Goal: Feedback & Contribution: Contribute content

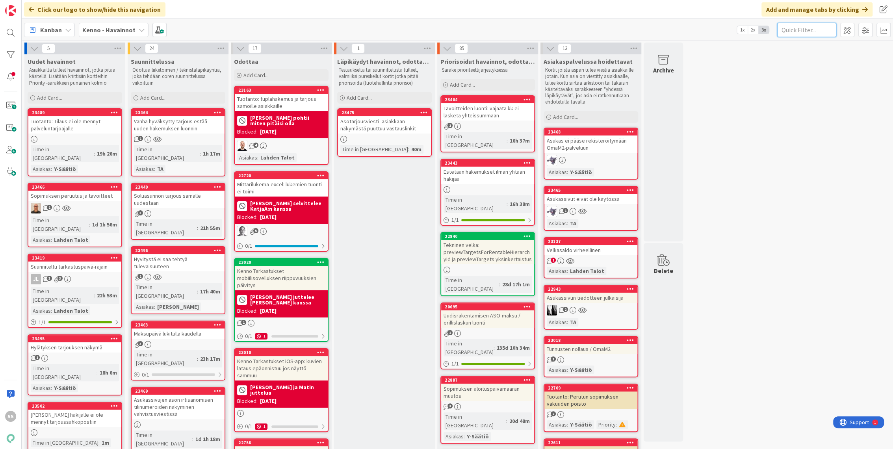
click at [797, 26] on input "text" at bounding box center [806, 30] width 59 height 14
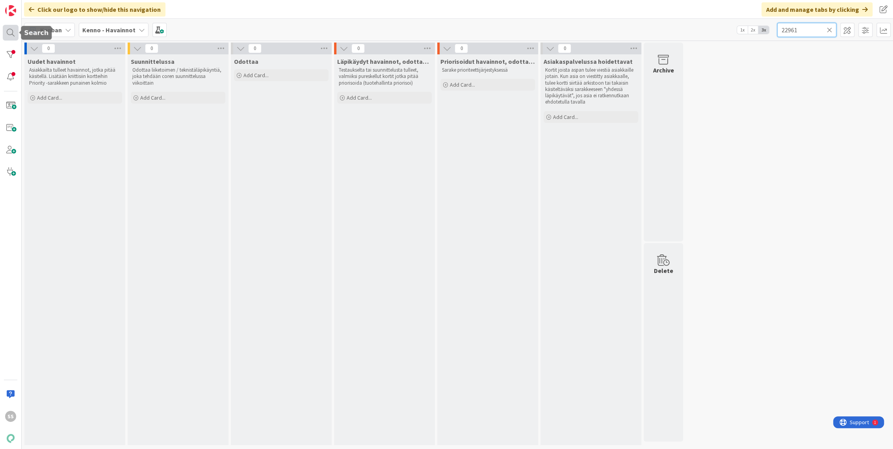
type input "22961"
click at [14, 32] on div at bounding box center [11, 33] width 16 height 16
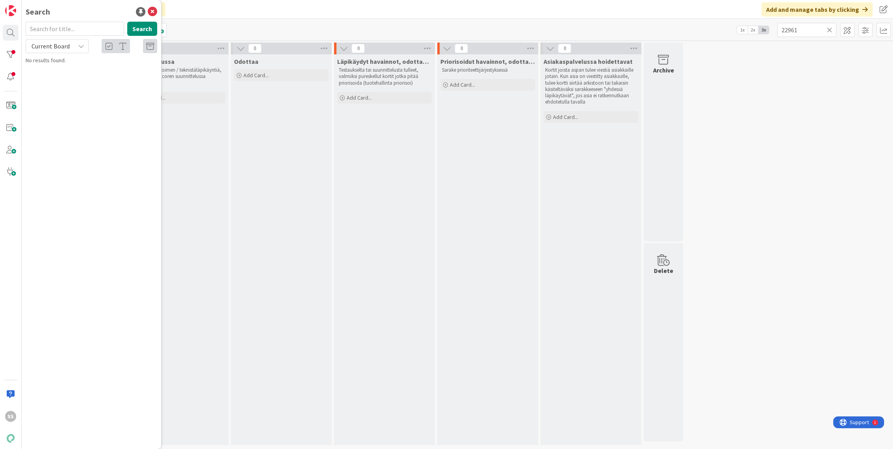
click at [55, 30] on input "text" at bounding box center [75, 29] width 98 height 14
type input "22961"
click at [80, 69] on span "Toimipisteen tietojen muutos/ uuden toimipisteen perustaminen Lassila & Tikanoja" at bounding box center [90, 73] width 106 height 15
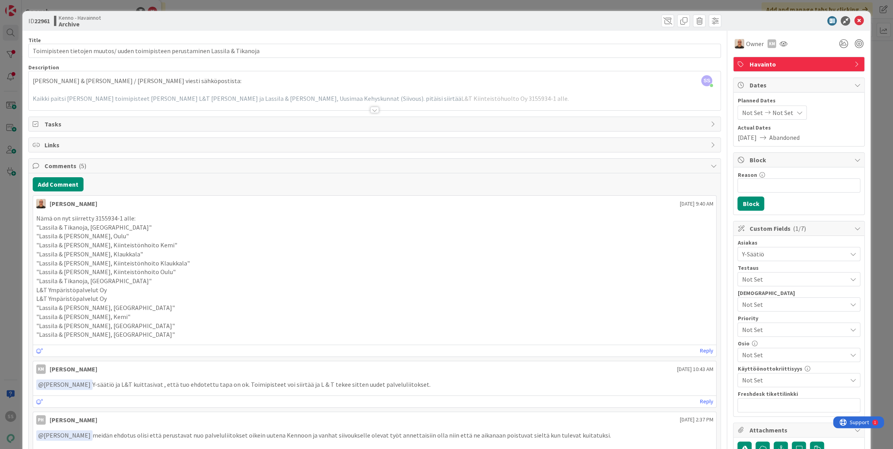
click at [370, 109] on div at bounding box center [374, 110] width 9 height 6
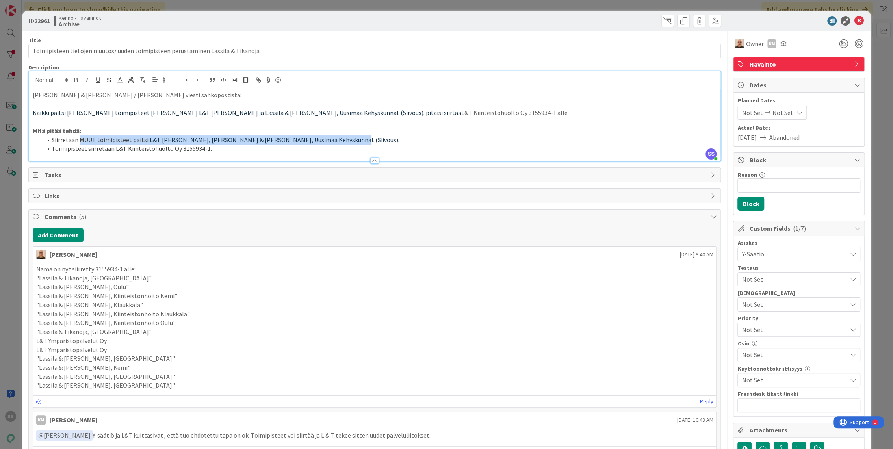
drag, startPoint x: 326, startPoint y: 141, endPoint x: 80, endPoint y: 140, distance: 245.8
click at [80, 140] on li "Siirretään MUUT toimipisteet paitsi: L&T Siivous Lahti, Lassila & Tikanoja, Uus…" at bounding box center [379, 139] width 675 height 9
click at [145, 131] on p "Mitä pitää tehdä:" at bounding box center [375, 130] width 684 height 9
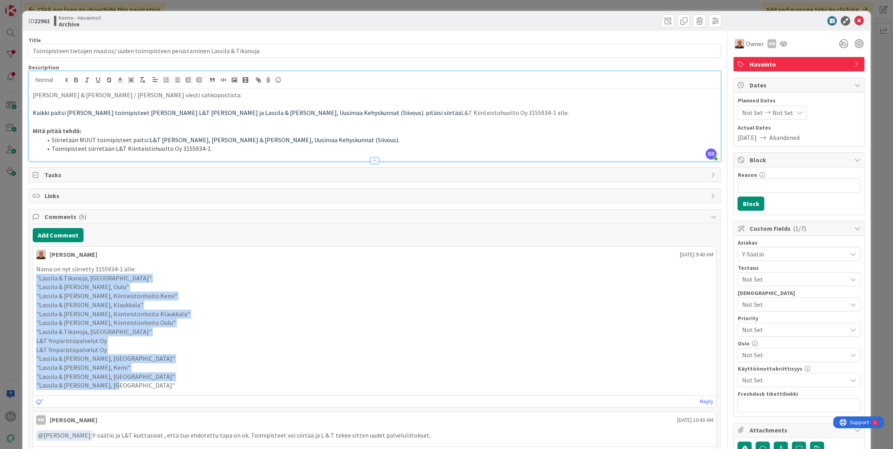
drag, startPoint x: 123, startPoint y: 384, endPoint x: 36, endPoint y: 278, distance: 137.2
click at [36, 278] on div "Nämä on nyt siirretty 3155934-1 alle: "Lassila & Tikanoja, Jyväskylä" "Lassila …" at bounding box center [374, 327] width 677 height 125
copy div ""Lassila & Tikanoja, Jyväskylä" "Lassila & Tikanoja, Oulu" "Lassila & Tikanoja,…"
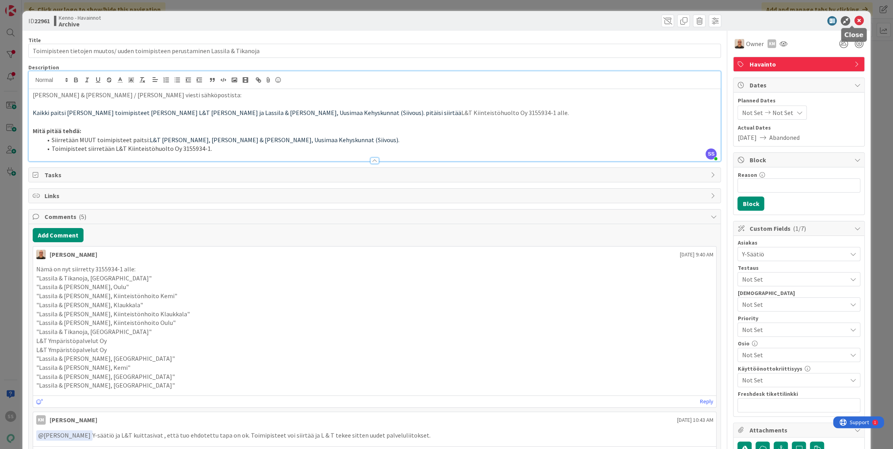
click at [854, 19] on icon at bounding box center [858, 20] width 9 height 9
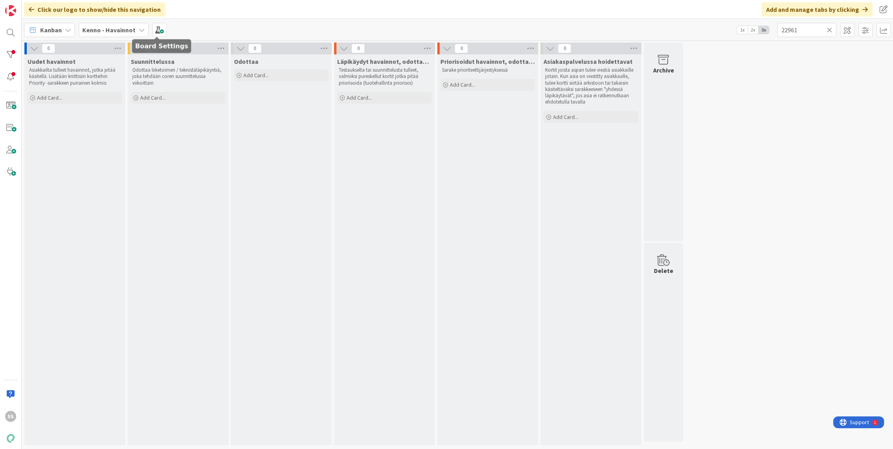
click at [109, 36] on div "Kenno - Havainnot" at bounding box center [114, 30] width 70 height 14
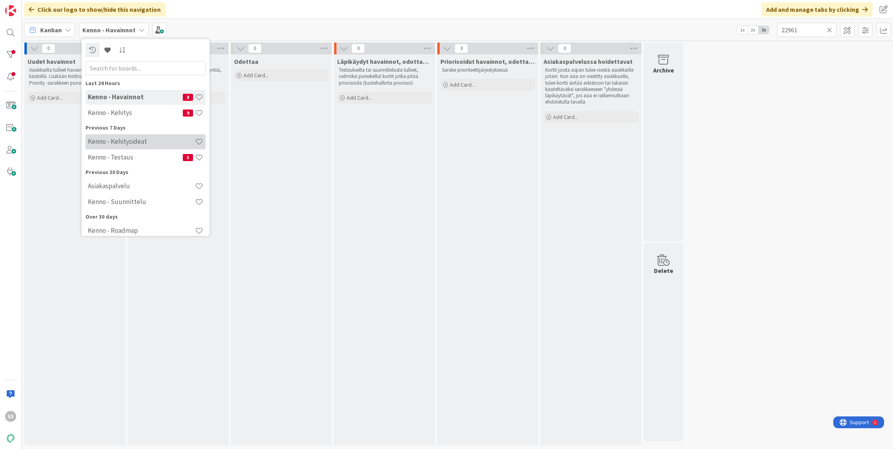
click at [141, 141] on h4 "Kenno - Kehitysideat" at bounding box center [141, 142] width 107 height 8
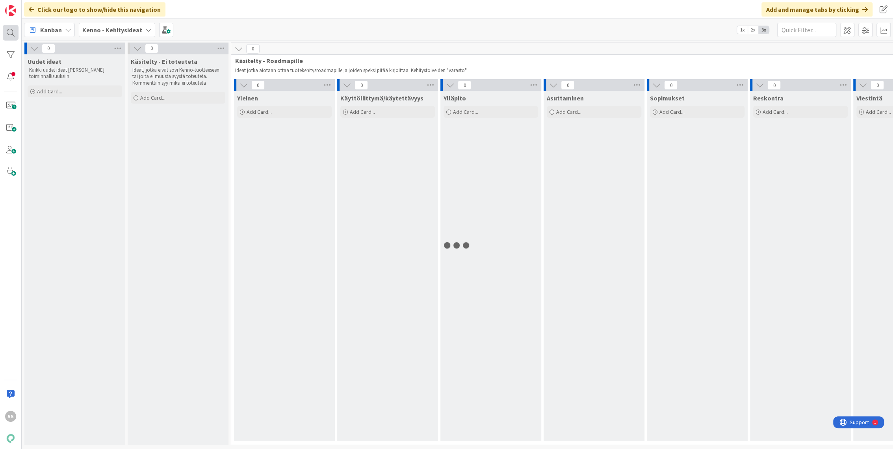
click at [11, 36] on div at bounding box center [11, 33] width 16 height 16
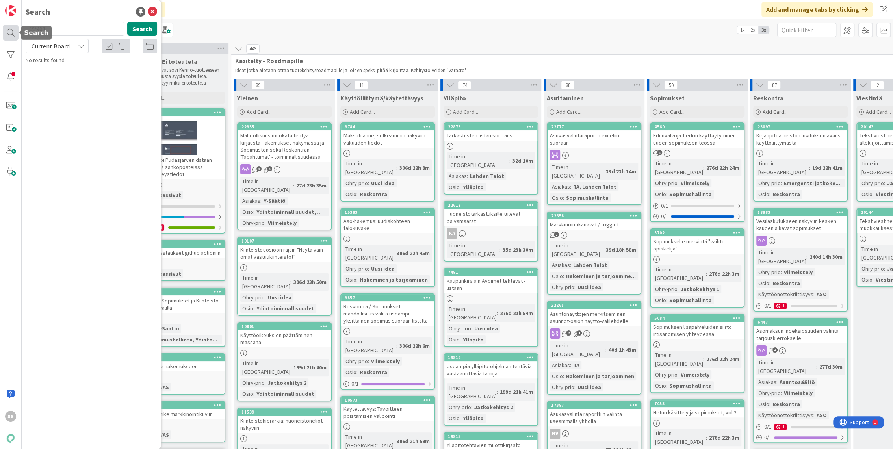
click at [9, 29] on div at bounding box center [11, 33] width 16 height 16
click at [95, 30] on input "22961" at bounding box center [75, 29] width 98 height 14
click at [79, 46] on icon at bounding box center [81, 46] width 6 height 6
click at [76, 25] on input "22961" at bounding box center [75, 29] width 98 height 14
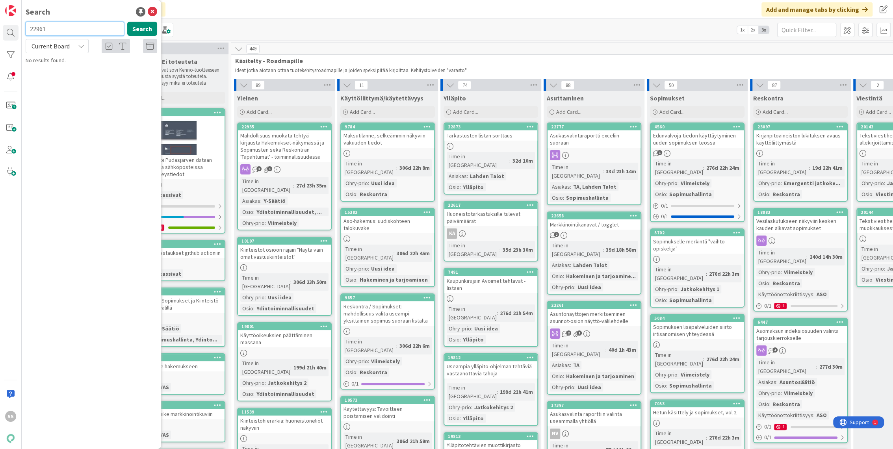
click at [76, 25] on input "22961" at bounding box center [75, 29] width 98 height 14
click at [76, 25] on input "viite*" at bounding box center [75, 29] width 98 height 14
type input "viite"
click at [73, 43] on div "Current Board" at bounding box center [57, 46] width 63 height 14
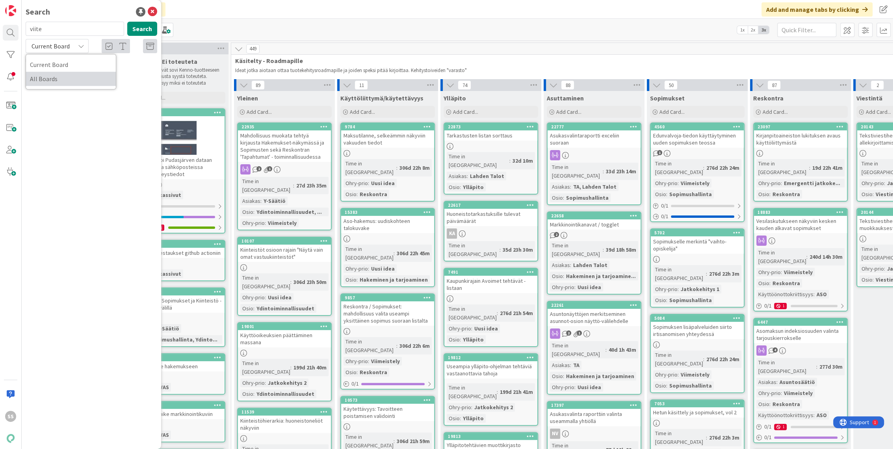
click at [65, 77] on span "All Boards" at bounding box center [71, 79] width 82 height 12
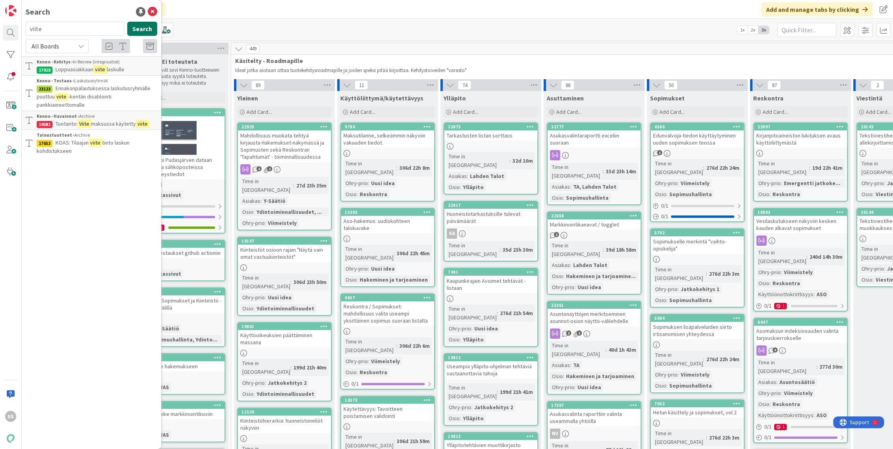
click at [143, 25] on button "Search" at bounding box center [142, 29] width 30 height 14
click at [154, 9] on icon at bounding box center [152, 11] width 9 height 9
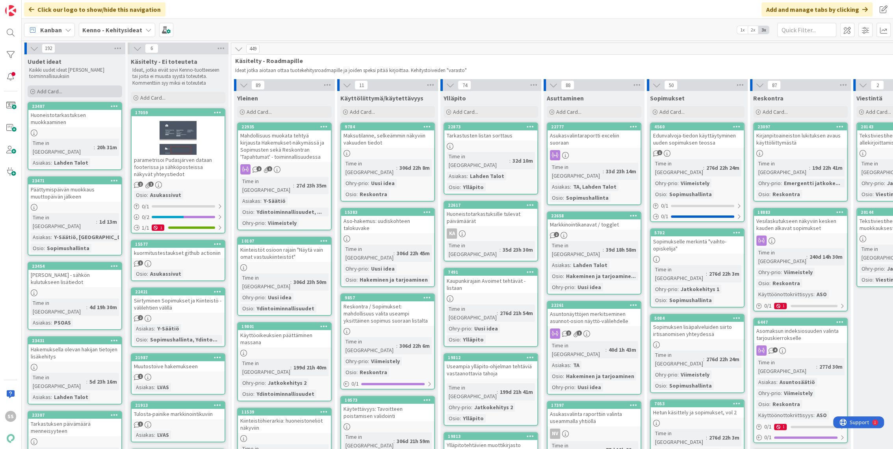
click at [58, 90] on span "Add Card..." at bounding box center [49, 91] width 25 height 7
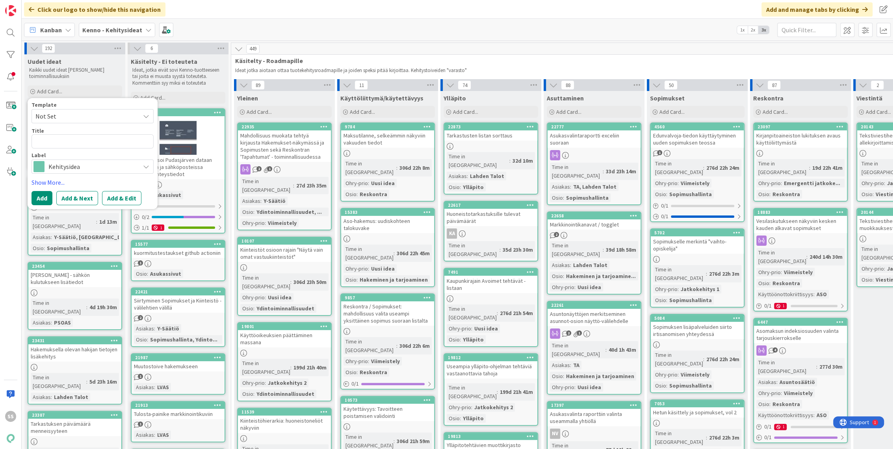
click at [120, 111] on span "Not Set" at bounding box center [84, 116] width 98 height 10
click at [88, 147] on span "Kennon uusi toiminnallisuus (korttipohja)" at bounding box center [99, 150] width 113 height 10
type textarea "x"
type textarea "Kennon uusi toiminnallisuus (korttipohja)"
drag, startPoint x: 145, startPoint y: 142, endPoint x: 11, endPoint y: 137, distance: 133.6
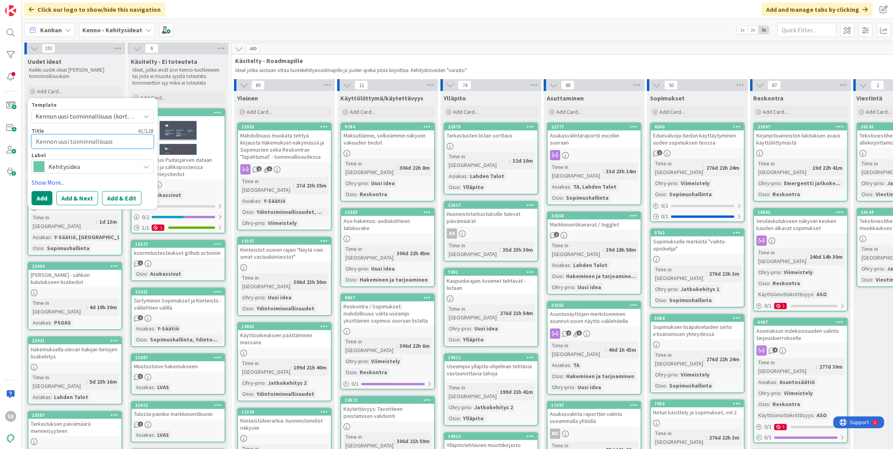
click at [12, 137] on div "SS Click our logo to show/hide this navigation Add and manage tabs by clicking …" at bounding box center [446, 224] width 893 height 449
click at [143, 139] on textarea "Kennon uusi toiminnallisuus (korttipohja)" at bounding box center [93, 141] width 122 height 14
drag, startPoint x: 151, startPoint y: 143, endPoint x: 26, endPoint y: 139, distance: 124.5
drag, startPoint x: 229, startPoint y: 20, endPoint x: 236, endPoint y: 17, distance: 6.7
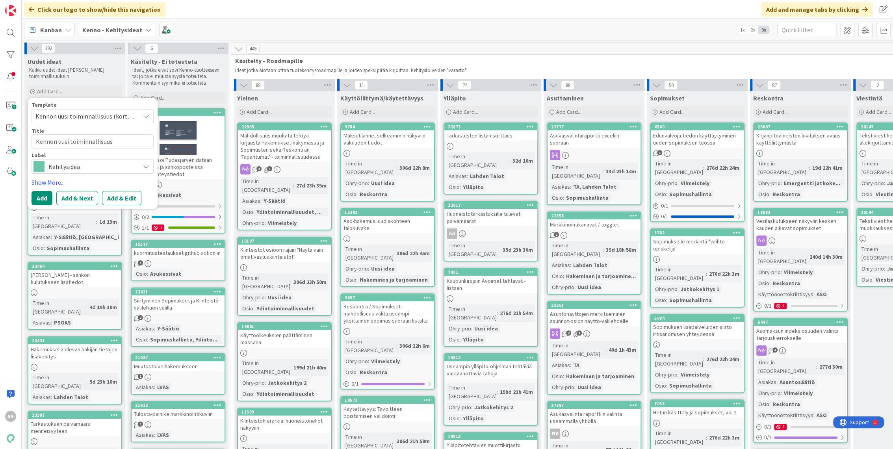
click at [230, 20] on div "Kanban Kenno - Kehitysideat 1x 2x 3x" at bounding box center [457, 30] width 871 height 22
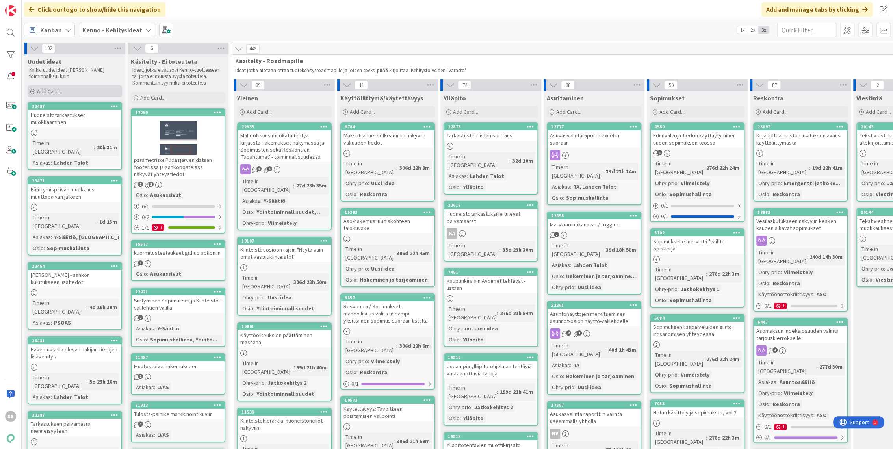
click at [56, 89] on span "Add Card..." at bounding box center [49, 91] width 25 height 7
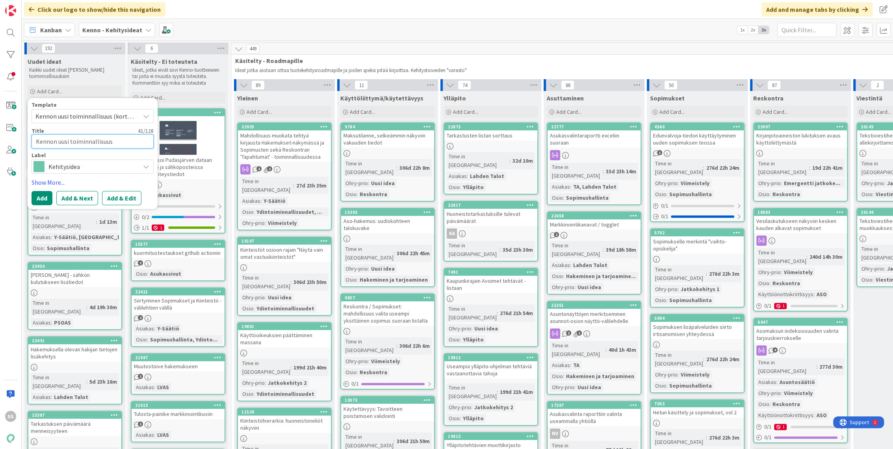
paste textarea "kohdistumattomien viitesuoritusten poisto massana"
type textarea "x"
type textarea "kohdistumattomien viitesuoritusten poisto massana"
click at [37, 144] on textarea "kohdistumattomien viitesuoritusten poisto massana" at bounding box center [93, 146] width 122 height 24
type textarea "x"
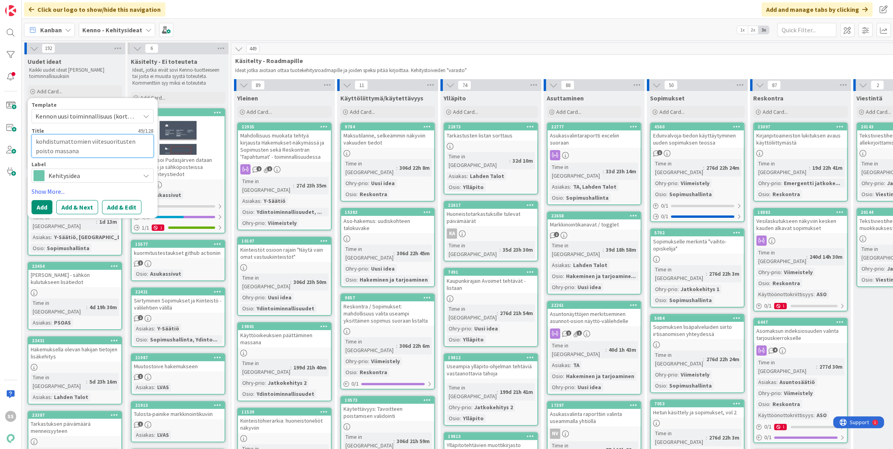
type textarea "ohdistumattomien viitesuoritusten poisto massana"
type textarea "x"
type textarea "Kohdistumattomien viitesuoritusten poisto massana"
click at [120, 210] on button "Add & Edit" at bounding box center [121, 207] width 39 height 14
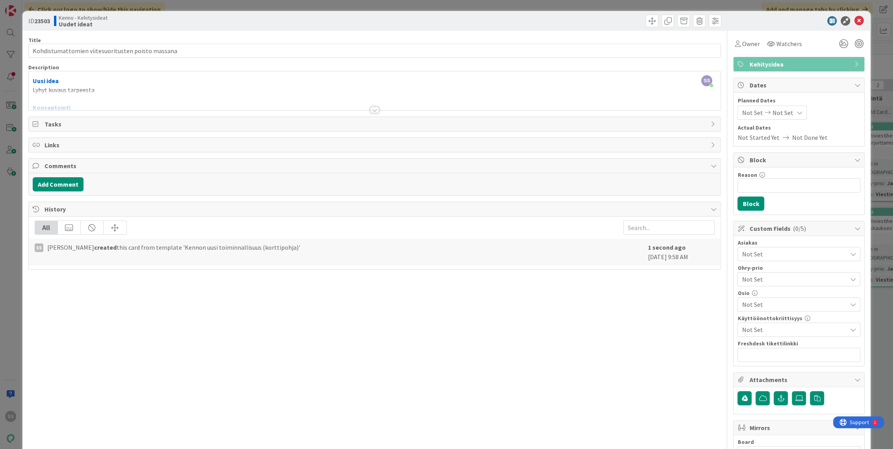
click at [100, 91] on div at bounding box center [375, 100] width 692 height 20
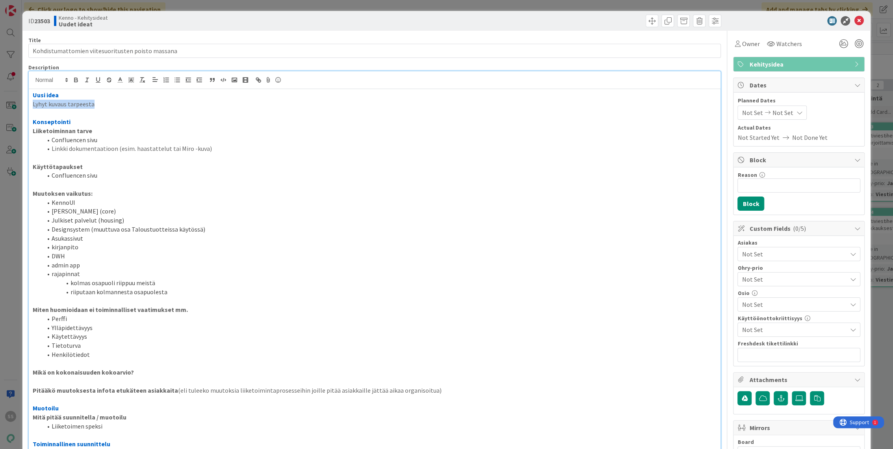
click at [16, 104] on div "ID 23503 Kenno - Kehitysideat Uudet ideat Title 49 / 128 Kohdistumattomien viit…" at bounding box center [446, 224] width 893 height 449
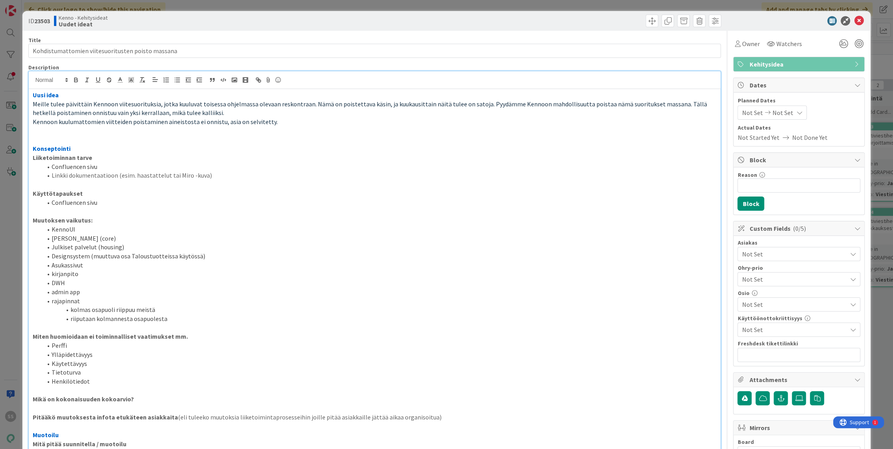
click at [768, 250] on span "Not Set" at bounding box center [794, 253] width 105 height 9
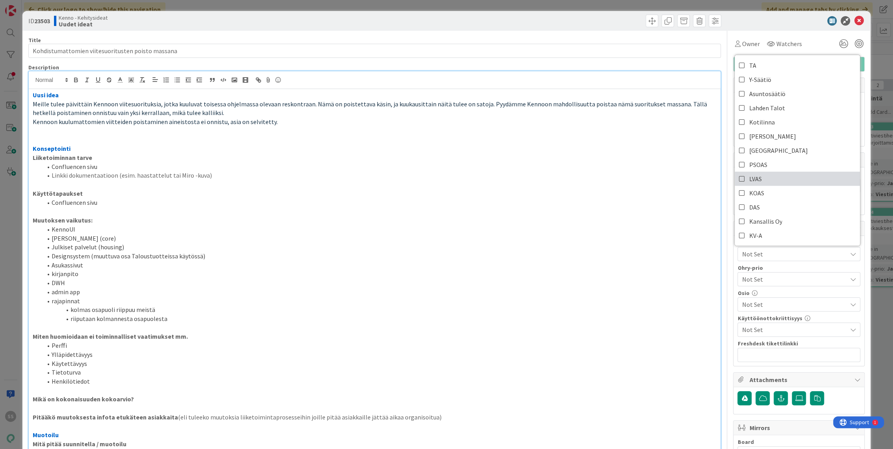
click at [754, 174] on span "LVAS" at bounding box center [755, 179] width 13 height 12
click at [766, 22] on div at bounding box center [794, 20] width 139 height 9
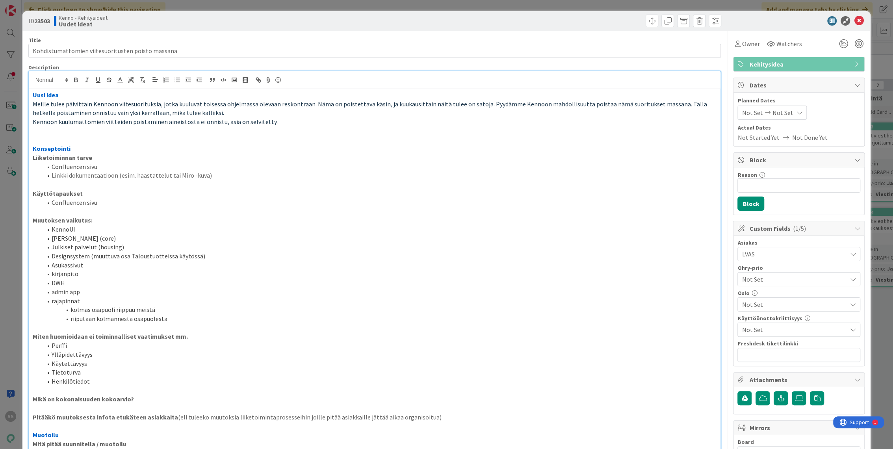
click at [770, 300] on span "Not Set" at bounding box center [794, 304] width 105 height 9
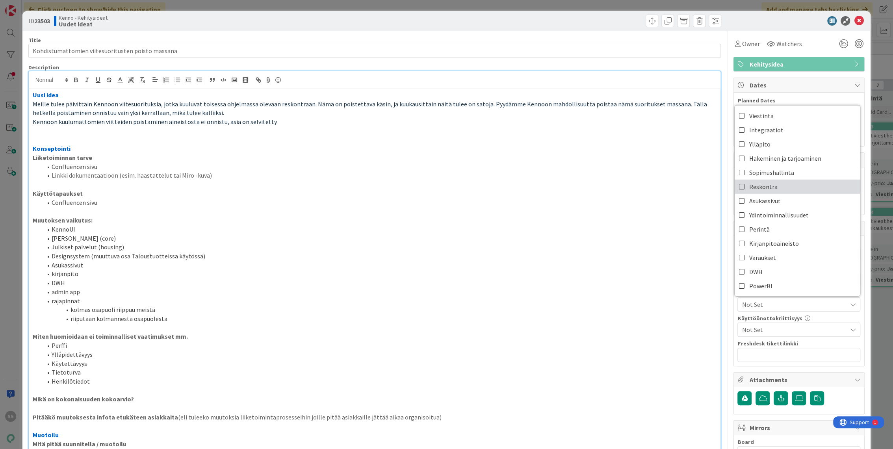
click at [761, 186] on span "Reskontra" at bounding box center [763, 187] width 28 height 12
click at [608, 223] on p "Muutoksen vaikutus:" at bounding box center [375, 220] width 684 height 9
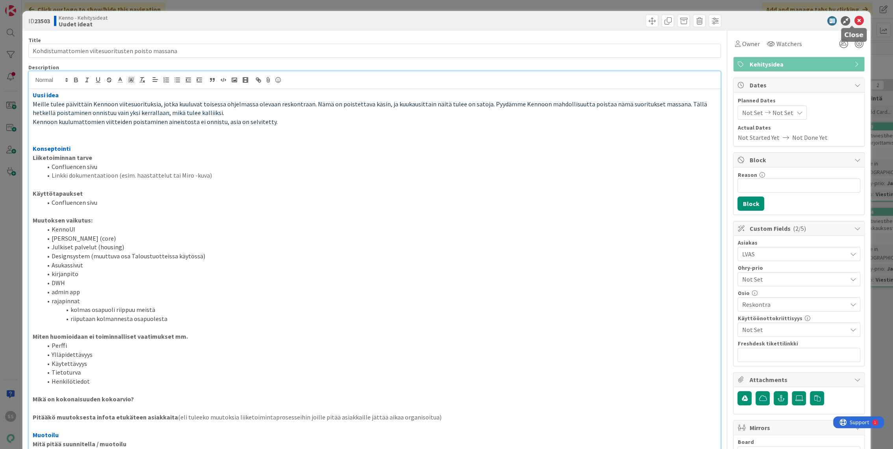
click at [854, 18] on icon at bounding box center [858, 20] width 9 height 9
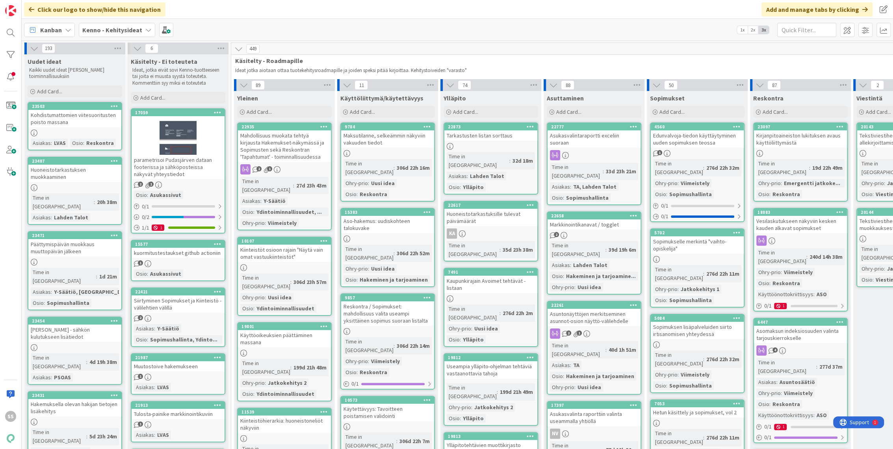
click at [91, 176] on div "Huoneistotarkastuksen muokkaaminen" at bounding box center [74, 173] width 93 height 17
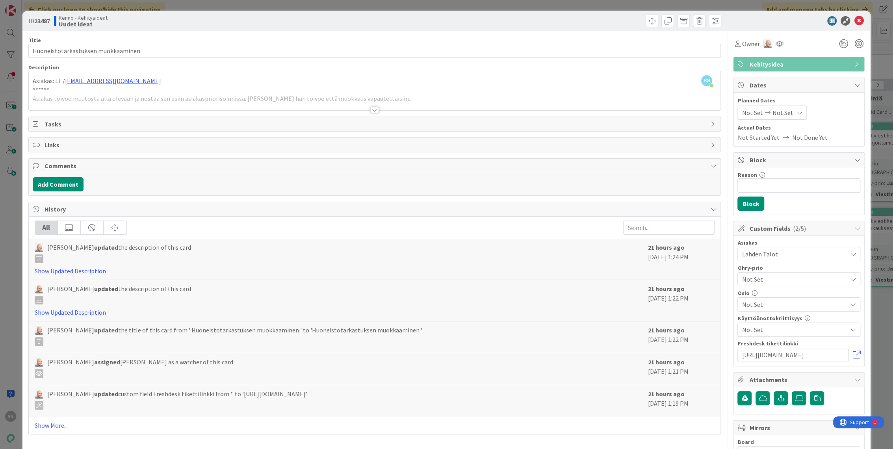
click at [372, 109] on div at bounding box center [374, 110] width 9 height 6
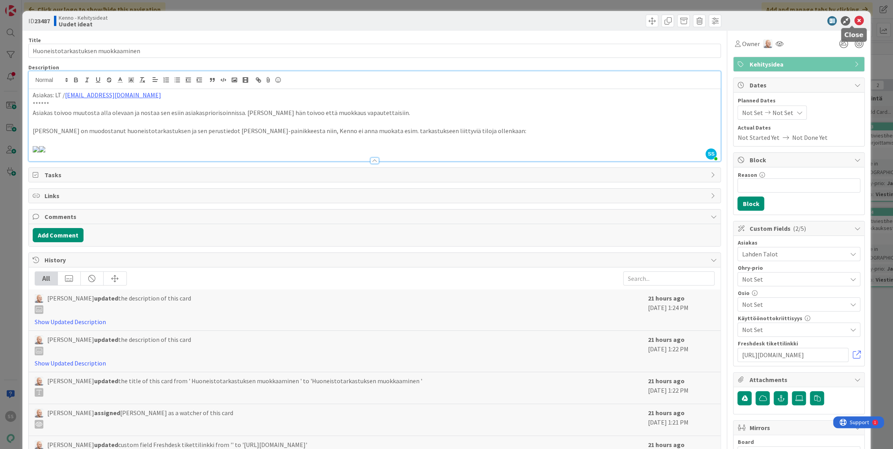
click at [854, 19] on icon at bounding box center [858, 20] width 9 height 9
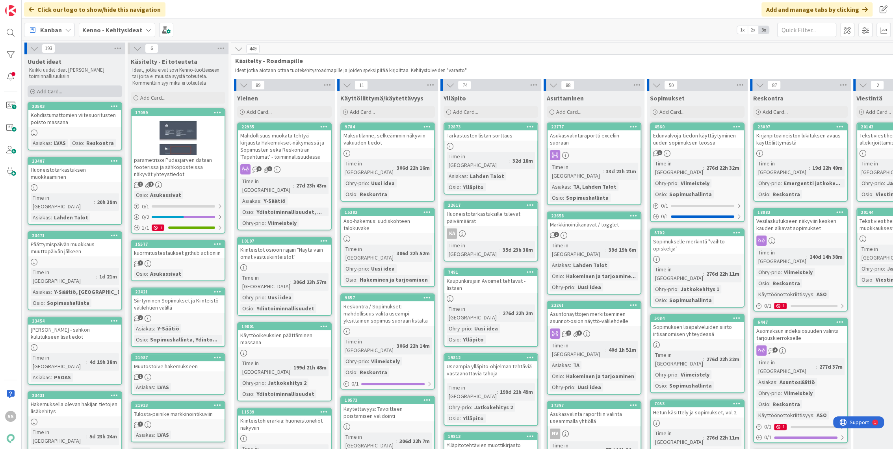
click at [52, 89] on span "Add Card..." at bounding box center [49, 91] width 25 height 7
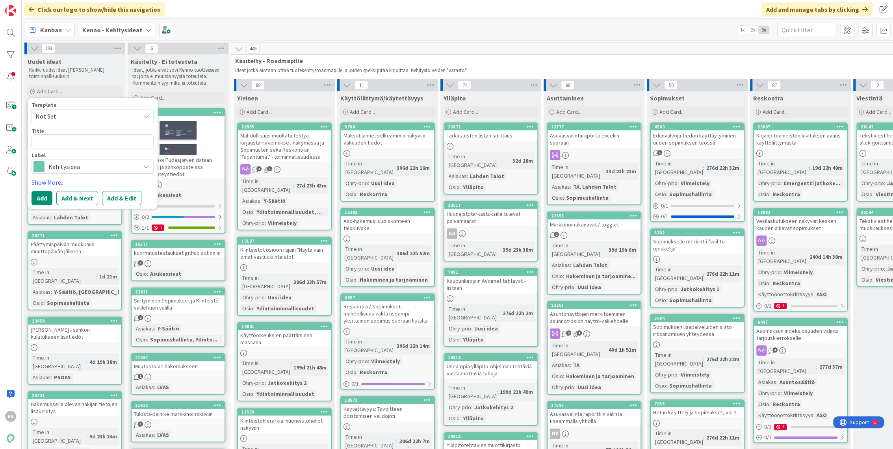
click at [76, 113] on span "Not Set" at bounding box center [84, 116] width 98 height 10
click at [365, 27] on div "Kanban Kenno - Kehitysideat 1x 2x 3x" at bounding box center [457, 30] width 871 height 22
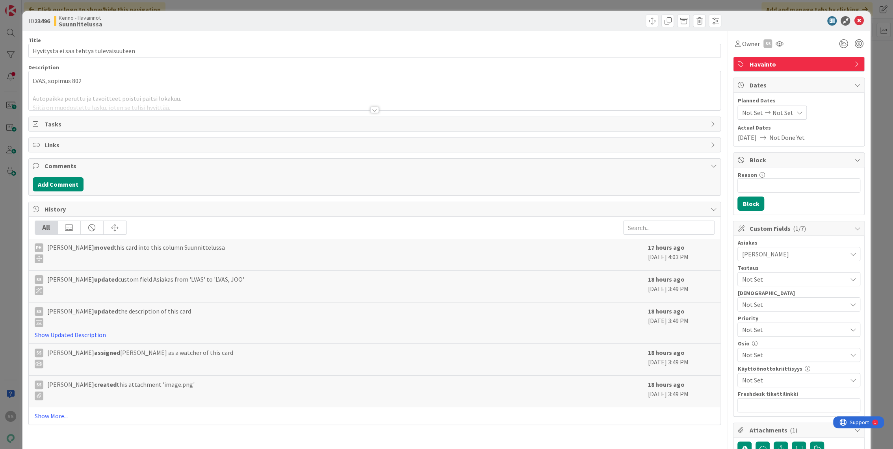
click at [374, 109] on div at bounding box center [374, 110] width 9 height 6
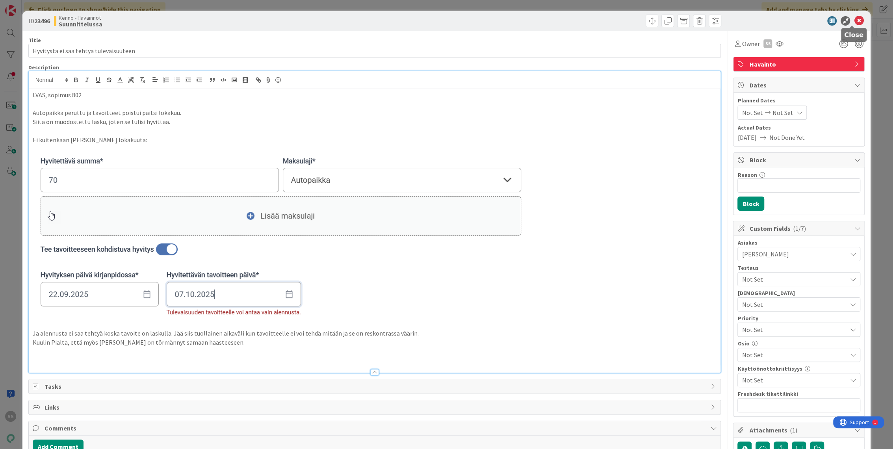
click at [854, 20] on icon at bounding box center [858, 20] width 9 height 9
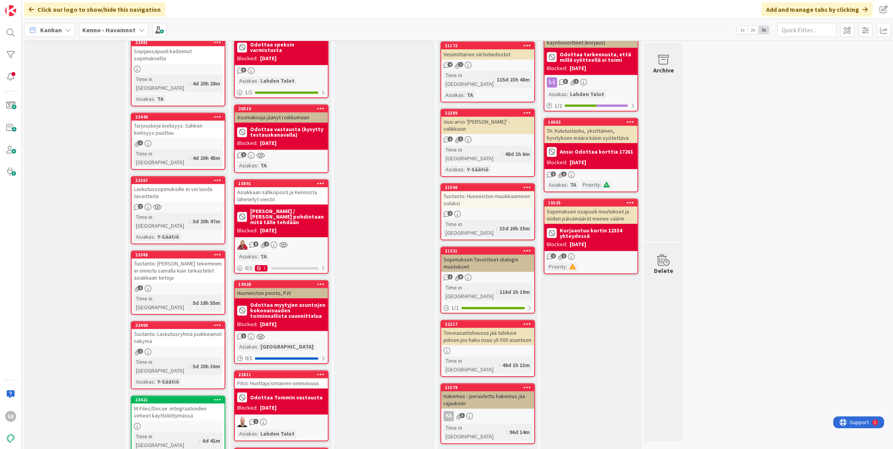
scroll to position [700, 0]
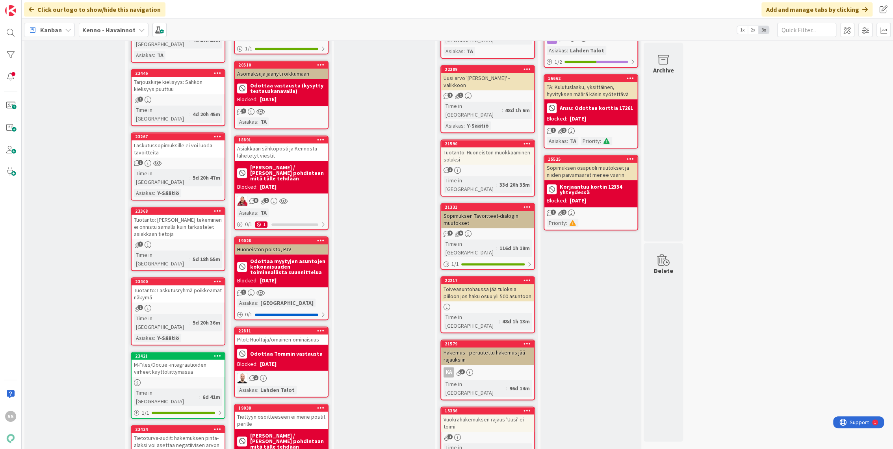
click at [292, 147] on div "Asiakkaan sähköposti ja Kennosta lähetetyt viestit" at bounding box center [281, 151] width 93 height 17
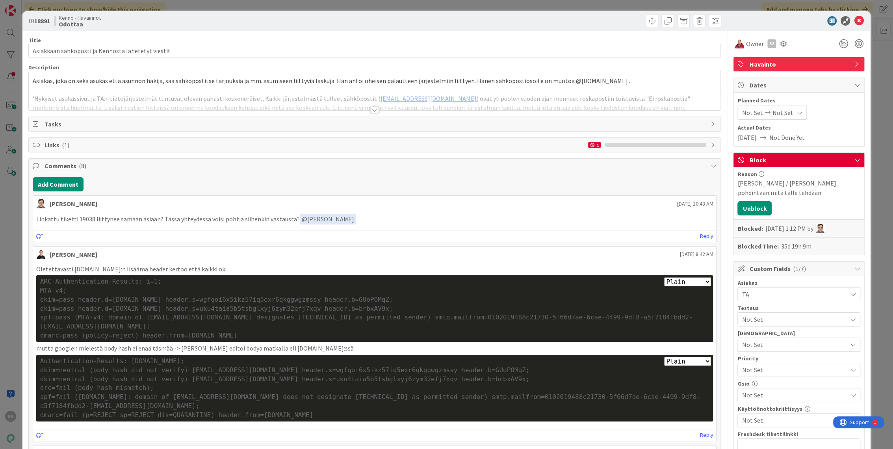
click at [370, 111] on div at bounding box center [374, 110] width 9 height 6
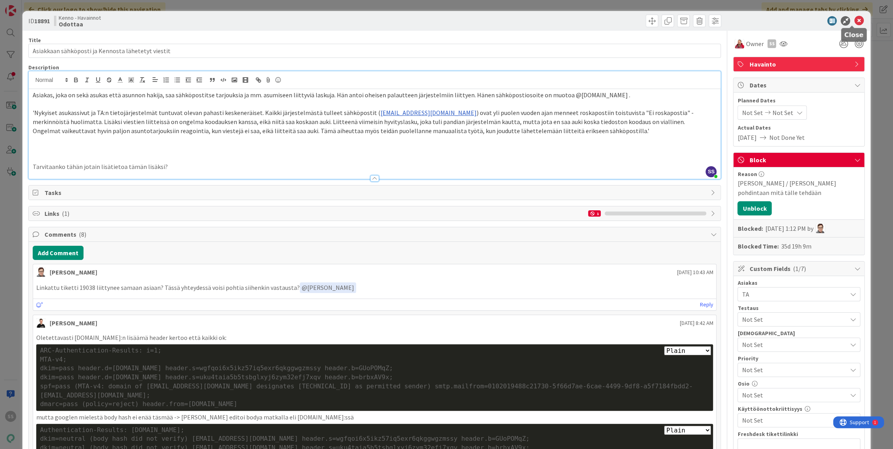
click at [854, 22] on icon at bounding box center [858, 20] width 9 height 9
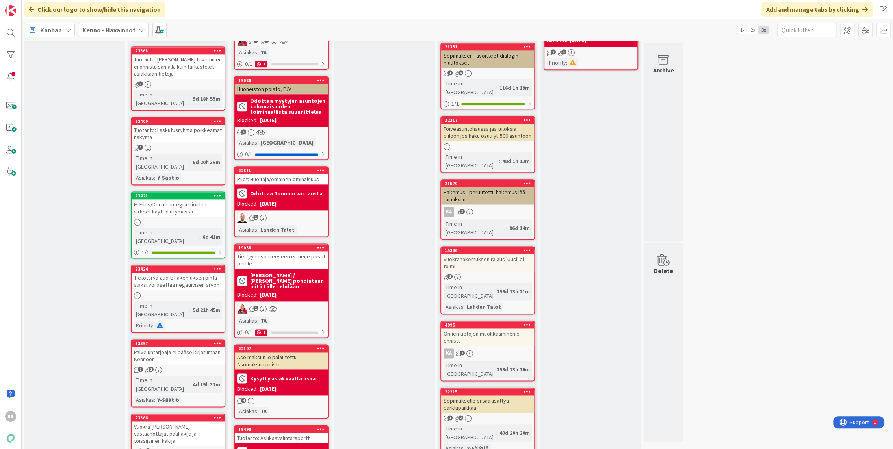
scroll to position [875, 0]
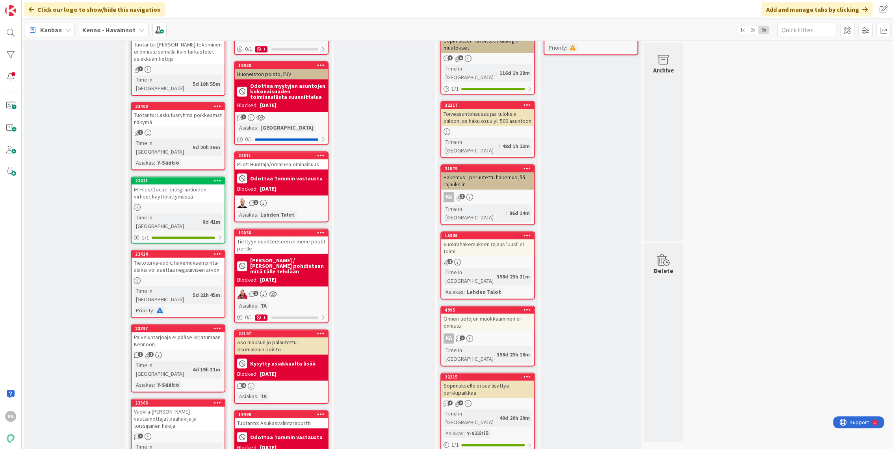
click at [292, 236] on div "Tiettyyn osoitteeseen ei mene postit perille" at bounding box center [281, 244] width 93 height 17
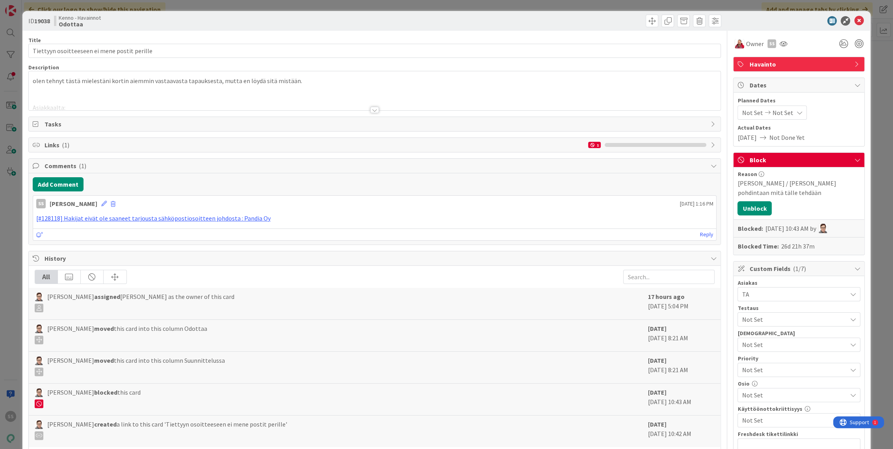
click at [375, 110] on div at bounding box center [374, 110] width 9 height 6
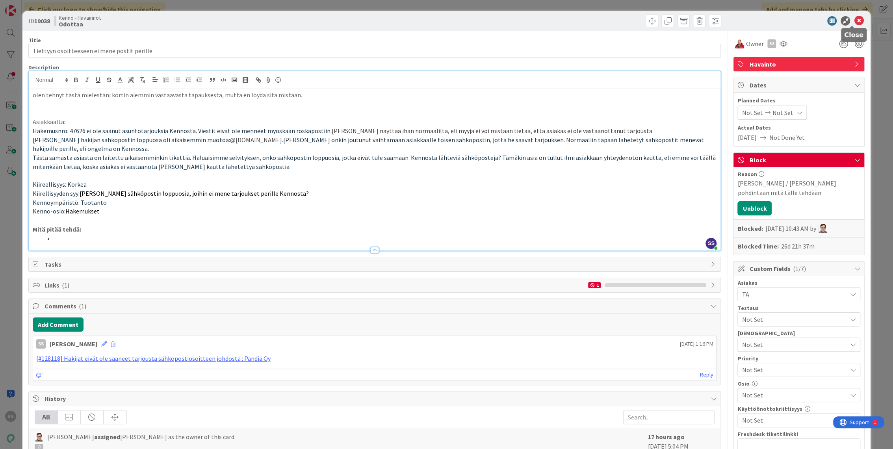
click at [854, 19] on icon at bounding box center [858, 20] width 9 height 9
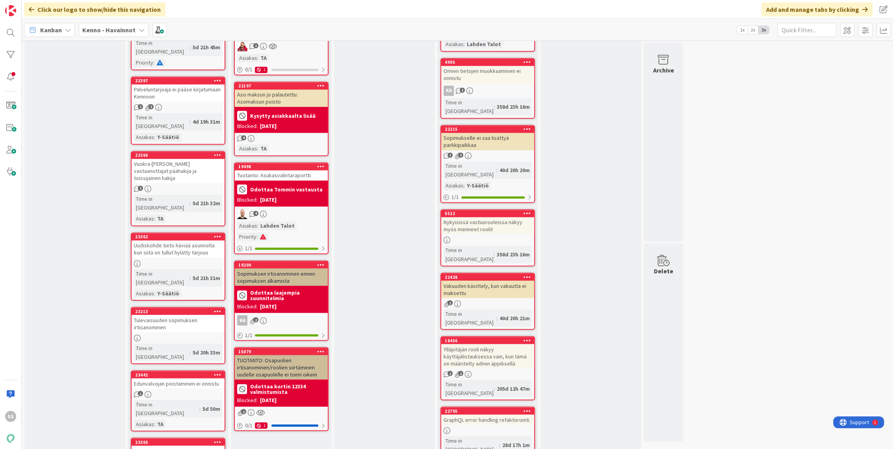
scroll to position [1137, 0]
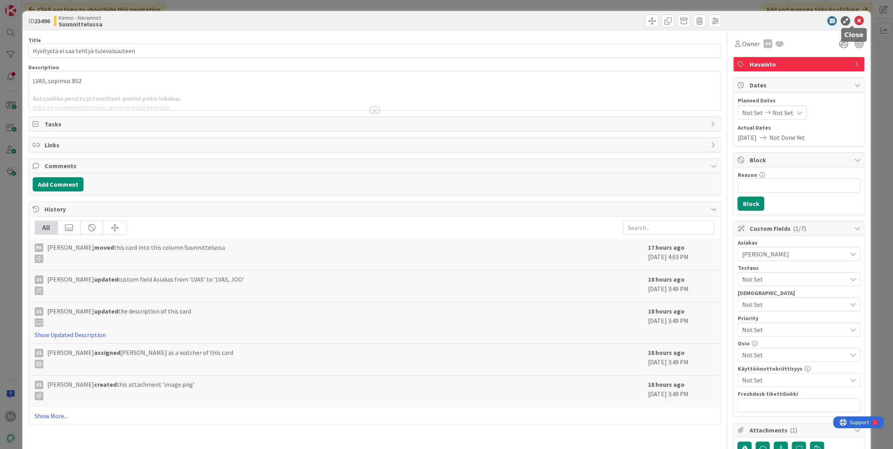
click at [854, 18] on icon at bounding box center [858, 20] width 9 height 9
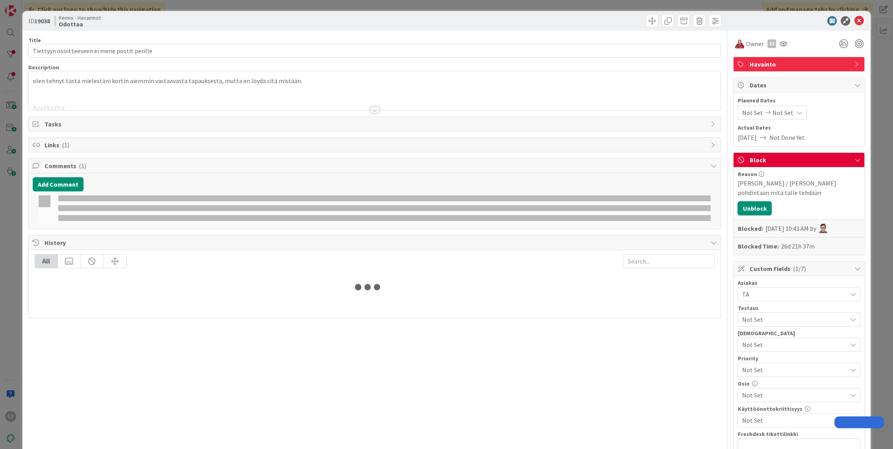
type input "22961"
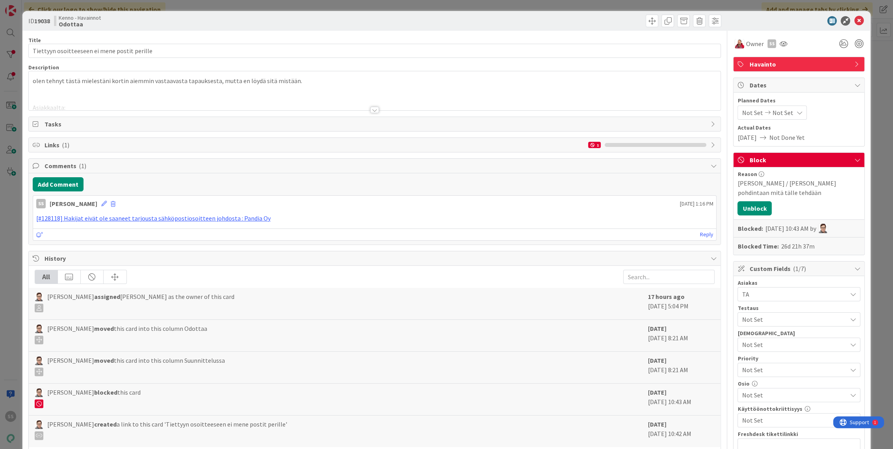
click at [370, 109] on div at bounding box center [374, 110] width 9 height 6
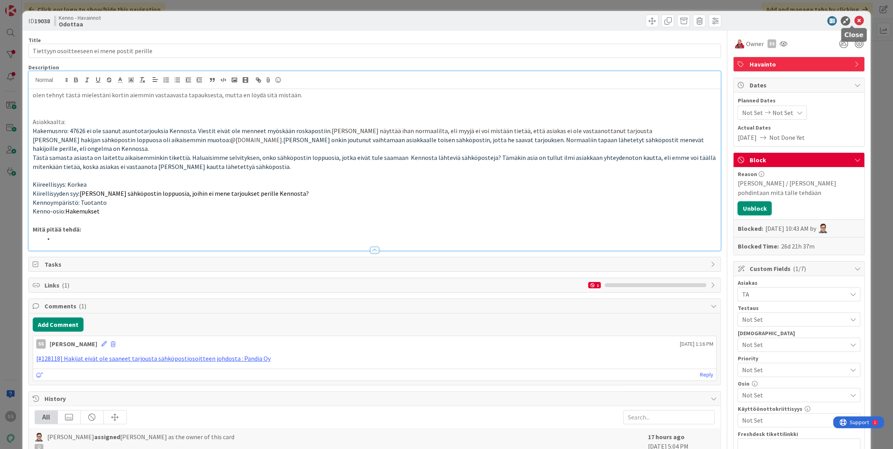
click at [854, 21] on icon at bounding box center [858, 20] width 9 height 9
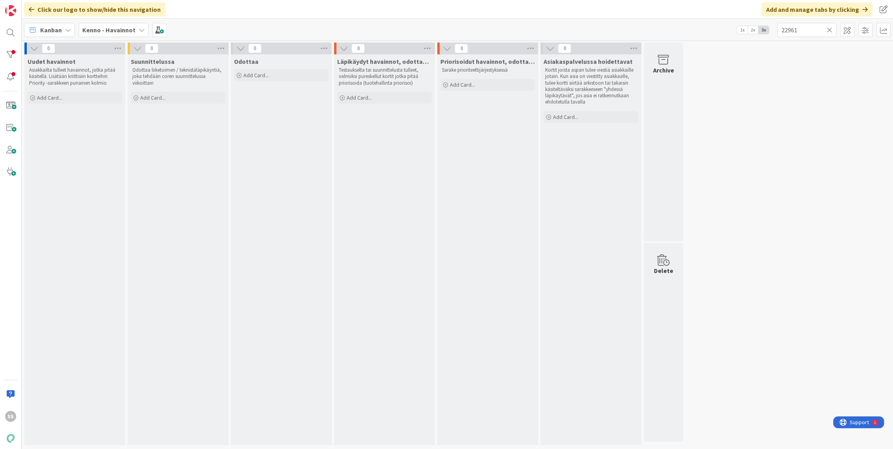
click at [94, 37] on div "Kanban Kenno - Havainnot 1x 2x 3x 22961" at bounding box center [457, 30] width 871 height 22
